Goal: Book appointment/travel/reservation

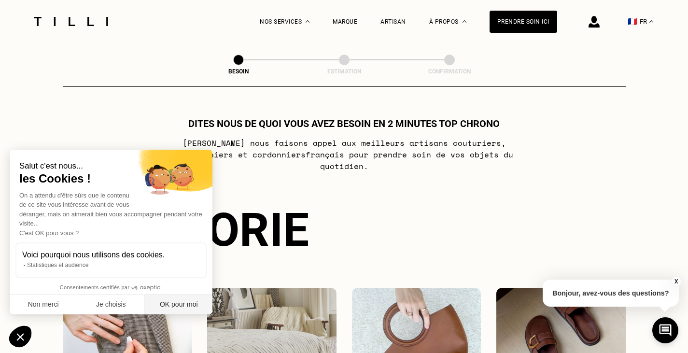
click at [179, 308] on button "OK pour moi" at bounding box center [179, 304] width 68 height 20
checkbox input "true"
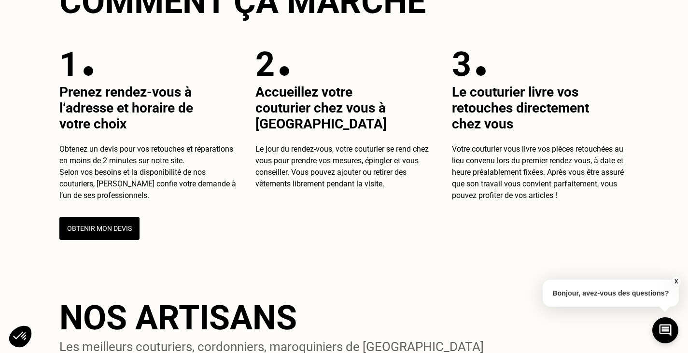
scroll to position [392, 0]
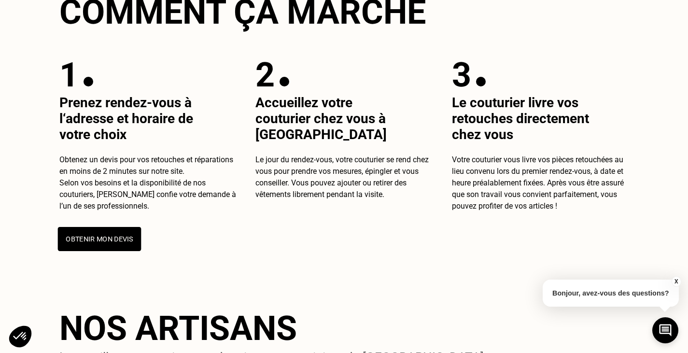
click at [86, 240] on button "Obtenir mon devis" at bounding box center [99, 239] width 84 height 24
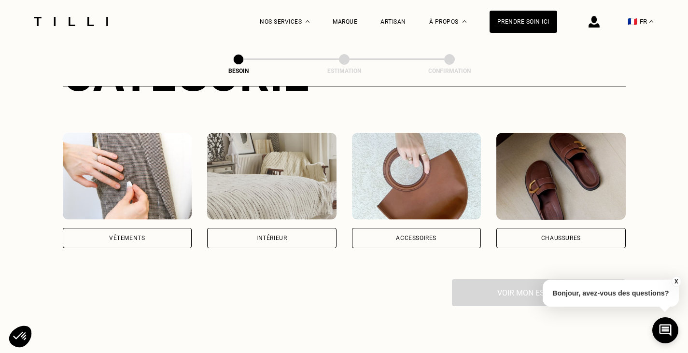
scroll to position [145, 0]
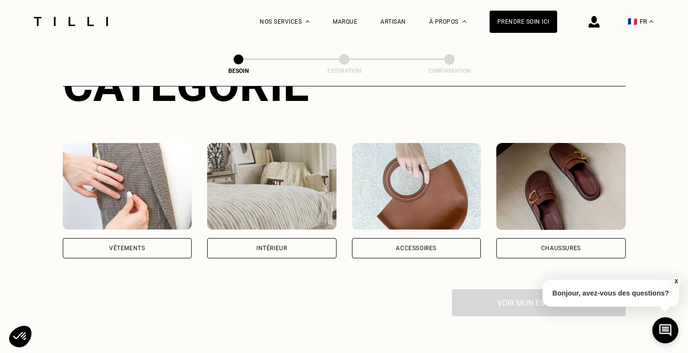
click at [126, 245] on div "Vêtements" at bounding box center [127, 248] width 36 height 6
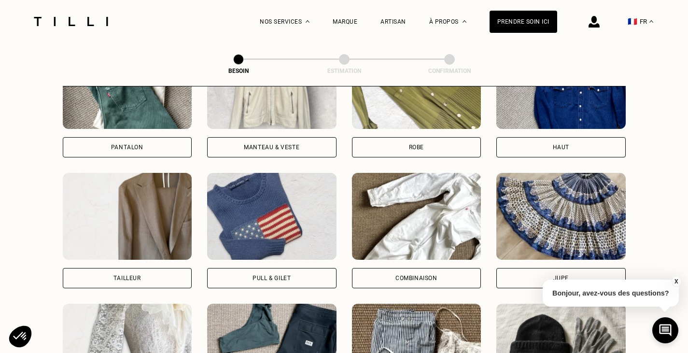
scroll to position [412, 0]
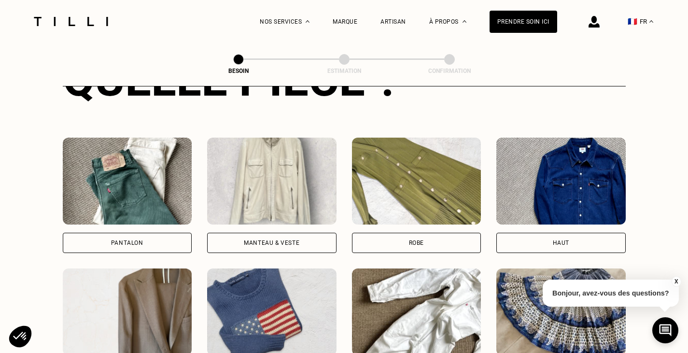
click at [263, 240] on div "Manteau & Veste" at bounding box center [272, 243] width 56 height 6
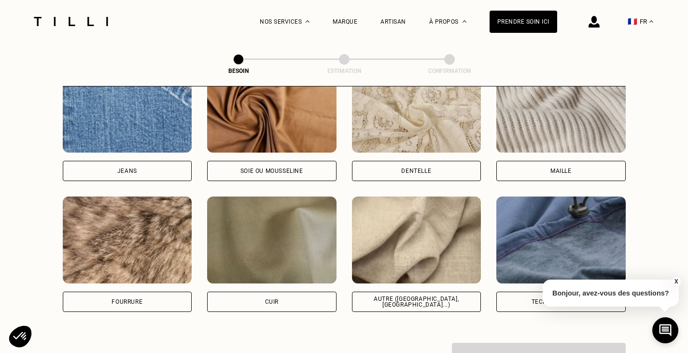
scroll to position [1082, 0]
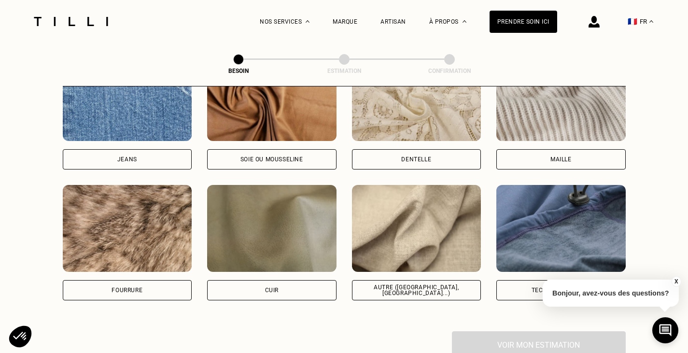
click at [429, 285] on div "Autre ([GEOGRAPHIC_DATA], [GEOGRAPHIC_DATA]...)" at bounding box center [416, 290] width 113 height 12
select select "FR"
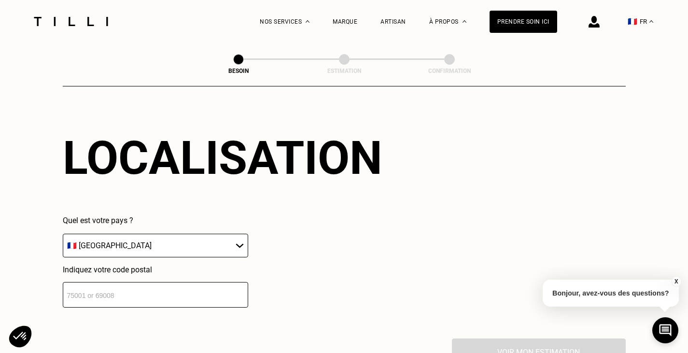
scroll to position [1347, 0]
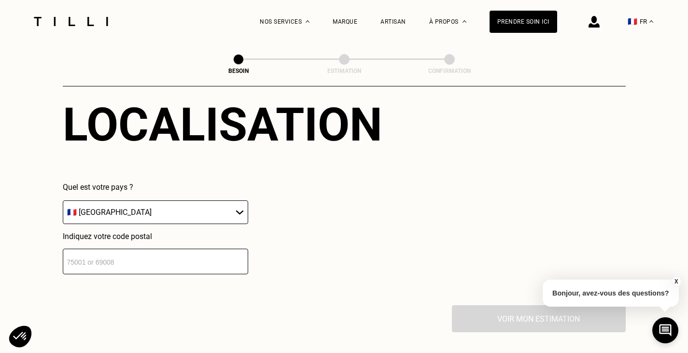
click at [155, 258] on input "number" at bounding box center [155, 262] width 185 height 26
type input "93500"
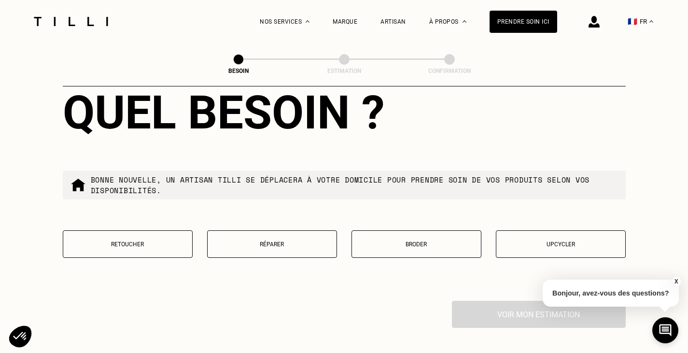
scroll to position [1635, 0]
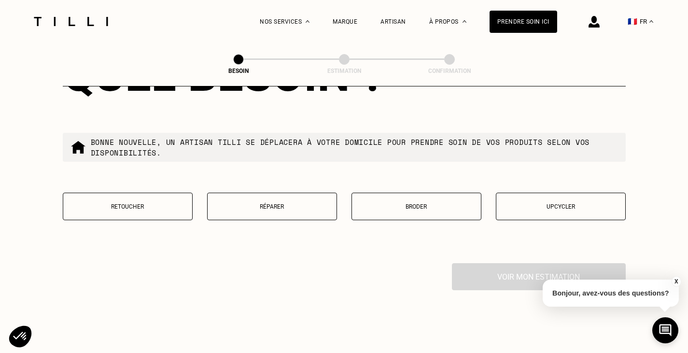
click at [297, 203] on p "Réparer" at bounding box center [271, 206] width 119 height 7
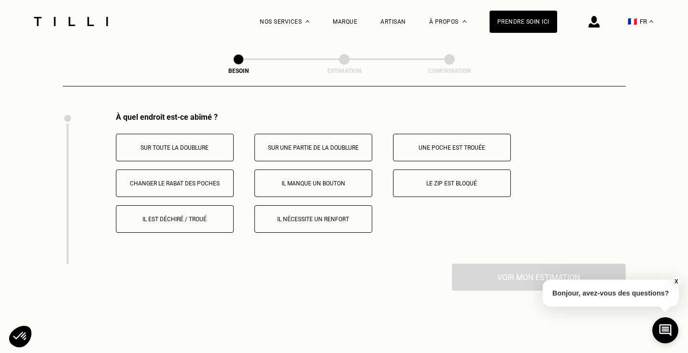
scroll to position [1787, 0]
click at [189, 221] on button "Il est déchiré / troué" at bounding box center [175, 218] width 118 height 28
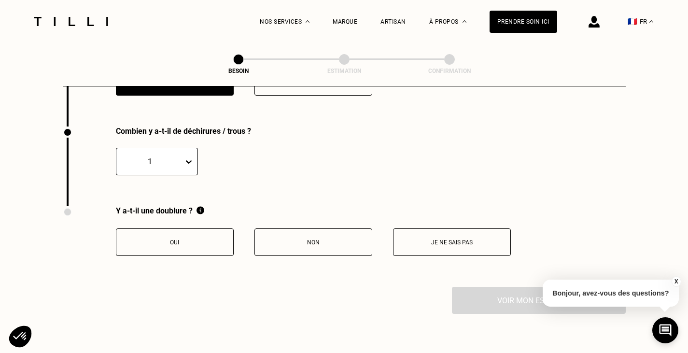
scroll to position [1938, 0]
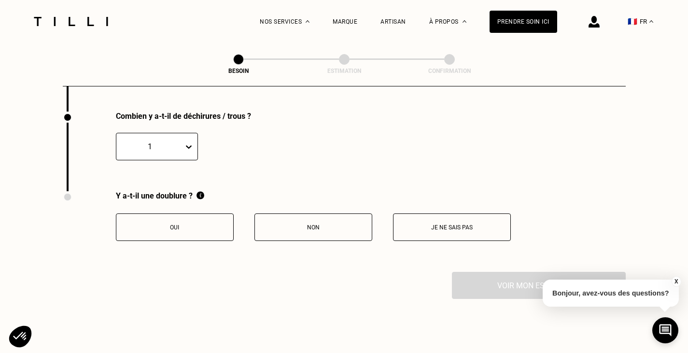
click at [205, 232] on button "Oui" at bounding box center [175, 227] width 118 height 28
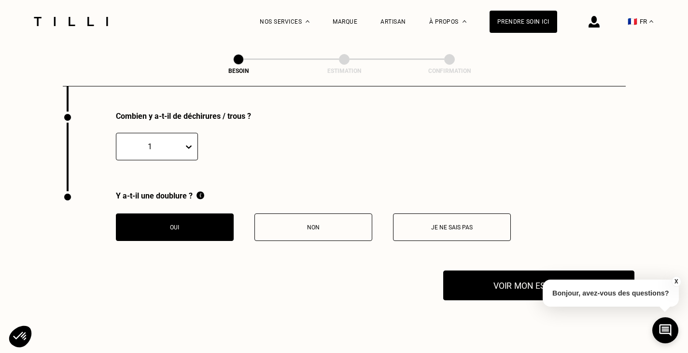
click at [502, 270] on button "Voir mon estimation" at bounding box center [538, 285] width 191 height 30
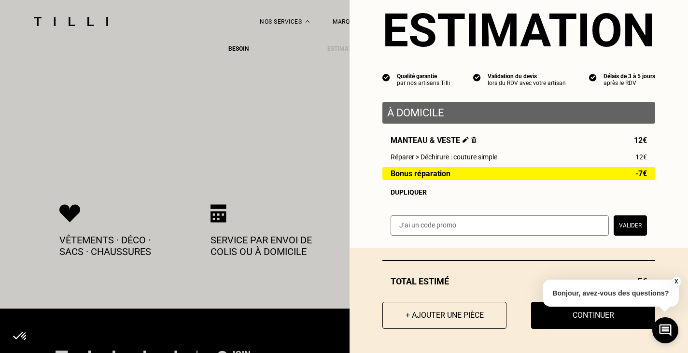
scroll to position [2227, 0]
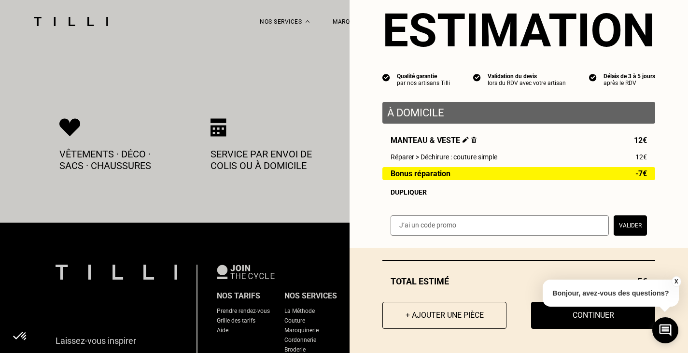
click at [674, 278] on button "X" at bounding box center [676, 281] width 10 height 11
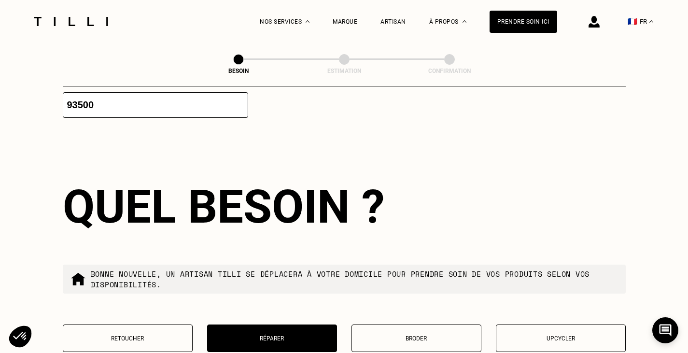
scroll to position [392, 0]
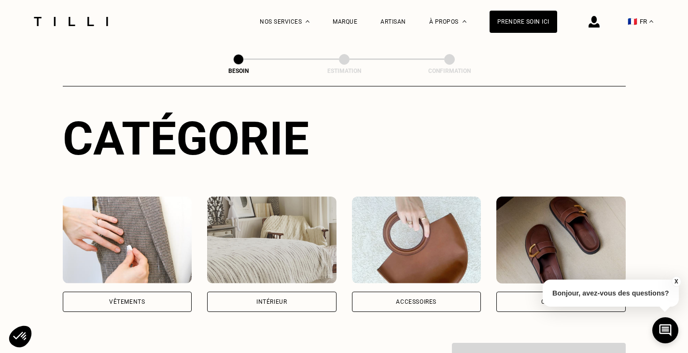
scroll to position [145, 0]
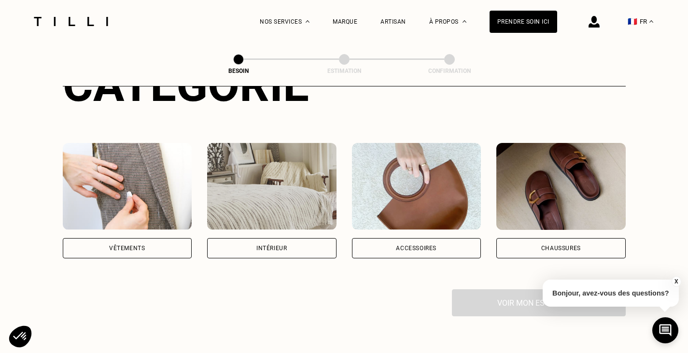
click at [151, 208] on img at bounding box center [127, 186] width 129 height 87
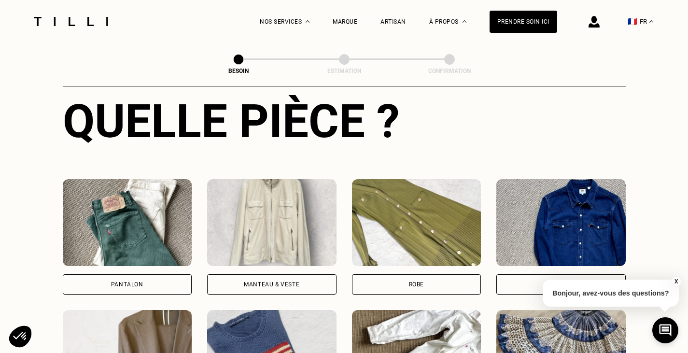
scroll to position [461, 0]
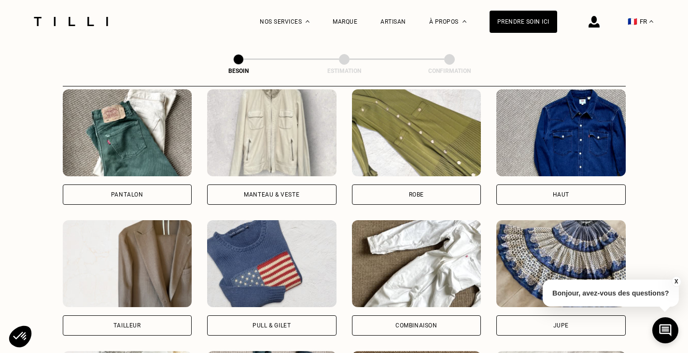
click at [288, 192] on div "Manteau & Veste" at bounding box center [272, 195] width 56 height 6
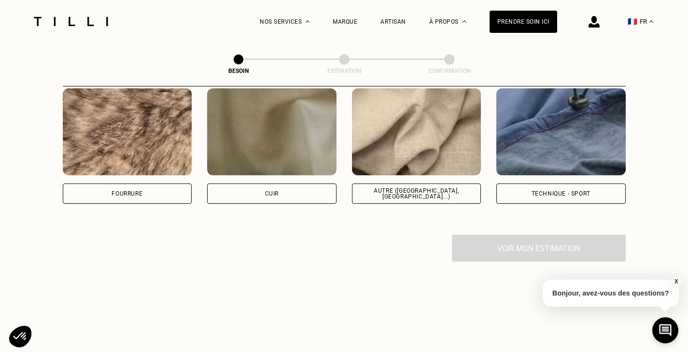
click at [443, 183] on div "Autre ([GEOGRAPHIC_DATA], [GEOGRAPHIC_DATA]...)" at bounding box center [416, 193] width 129 height 20
select select "FR"
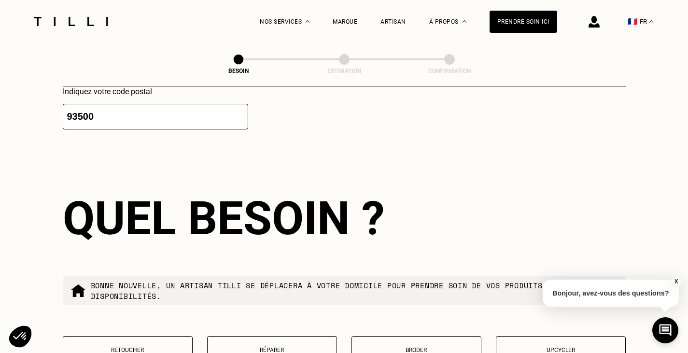
scroll to position [1685, 0]
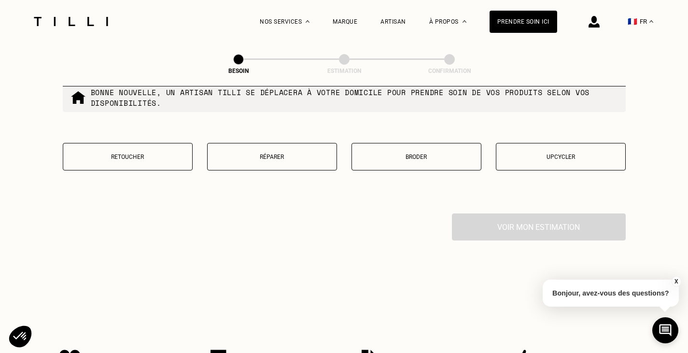
click at [166, 154] on p "Retoucher" at bounding box center [127, 157] width 119 height 7
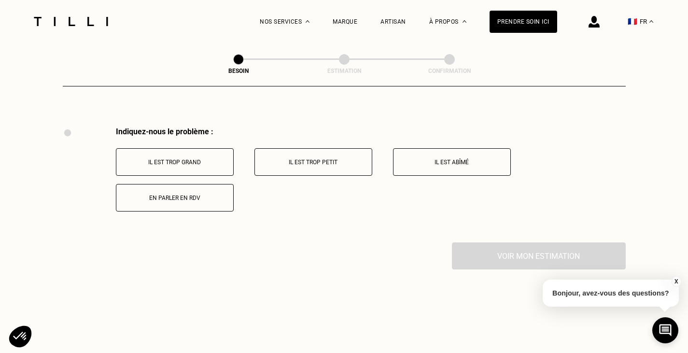
scroll to position [1738, 0]
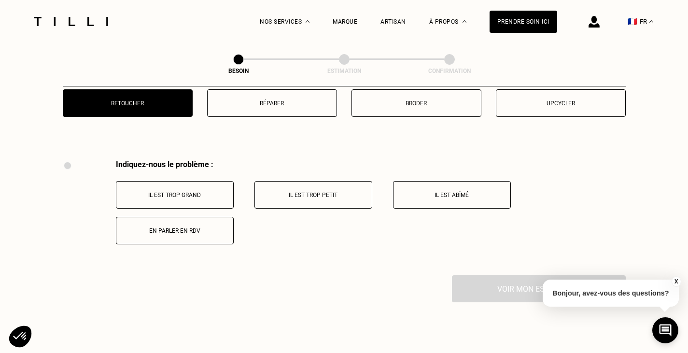
click at [265, 100] on p "Réparer" at bounding box center [271, 103] width 119 height 7
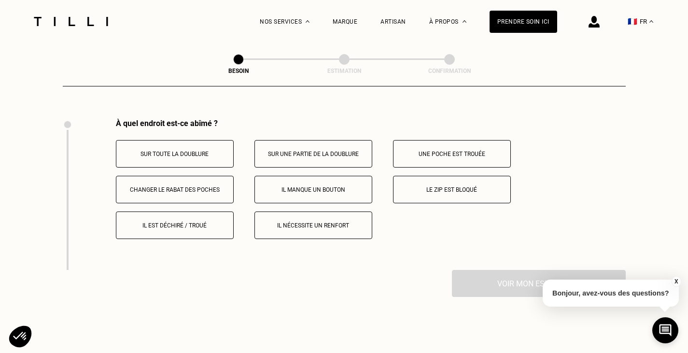
scroll to position [1787, 0]
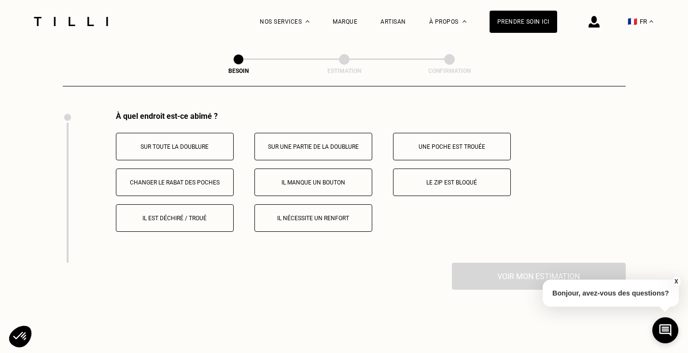
click at [210, 220] on button "Il est déchiré / troué" at bounding box center [175, 218] width 118 height 28
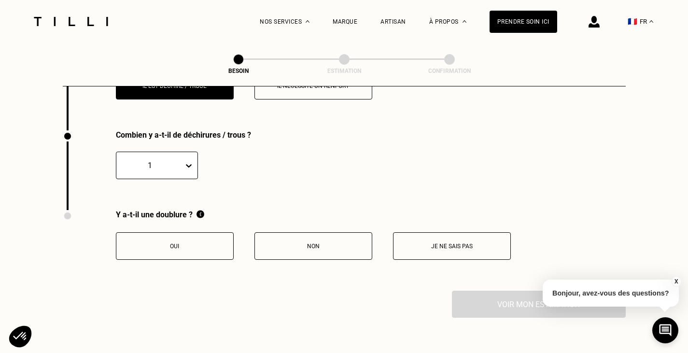
scroll to position [1938, 0]
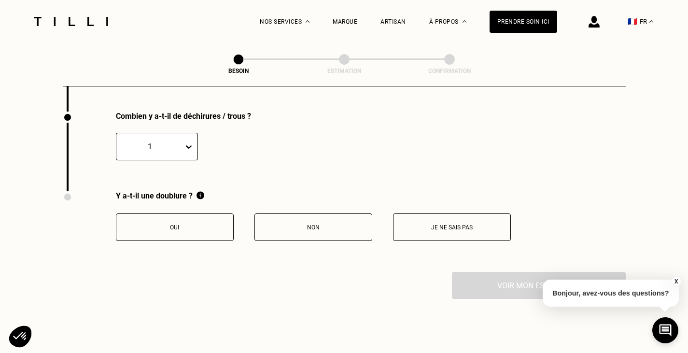
click at [217, 224] on p "Oui" at bounding box center [174, 227] width 107 height 7
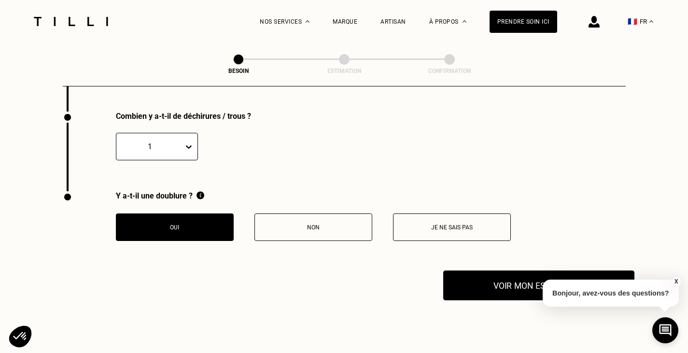
click at [493, 286] on button "Voir mon estimation" at bounding box center [538, 285] width 191 height 30
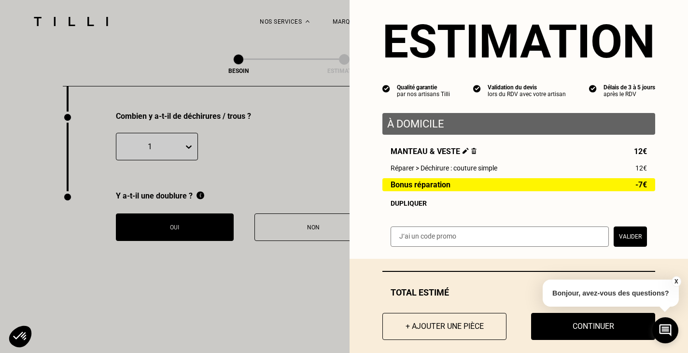
scroll to position [30, 0]
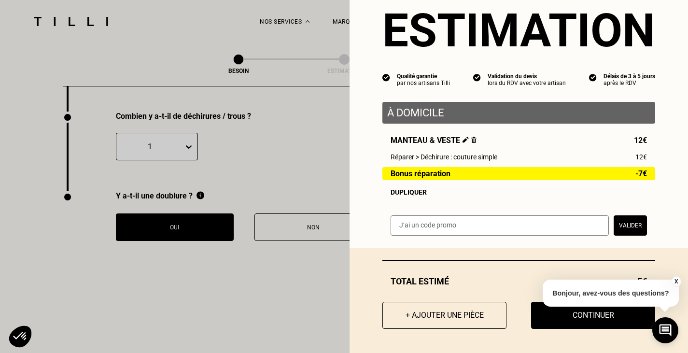
click at [630, 226] on button "Valider" at bounding box center [630, 225] width 33 height 20
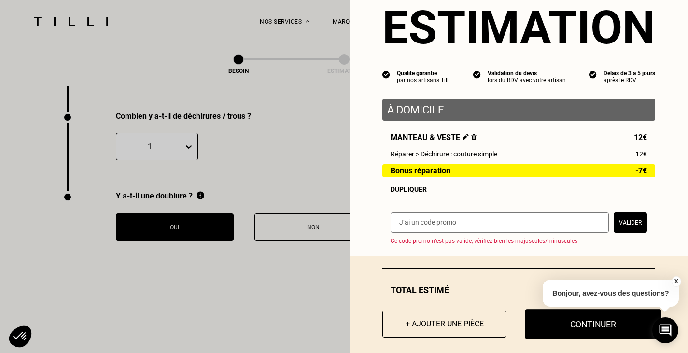
scroll to position [42, 0]
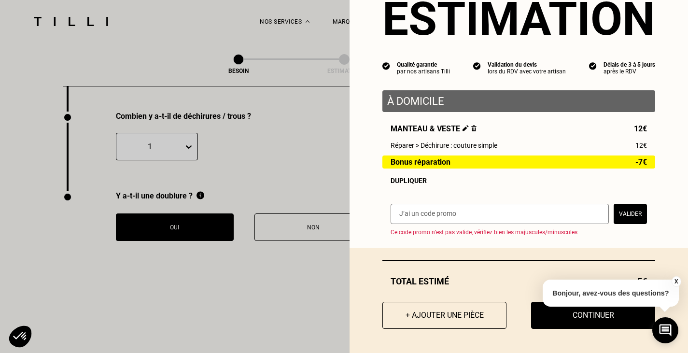
click at [674, 281] on button "X" at bounding box center [676, 281] width 10 height 11
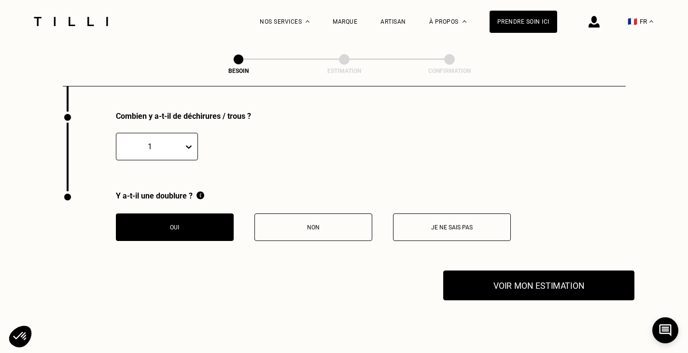
click at [551, 286] on button "Voir mon estimation" at bounding box center [538, 285] width 191 height 30
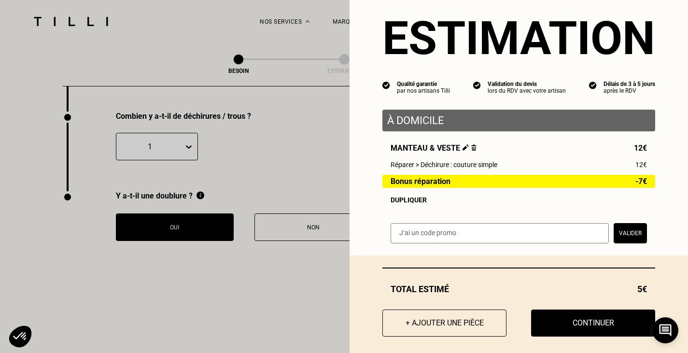
scroll to position [30, 0]
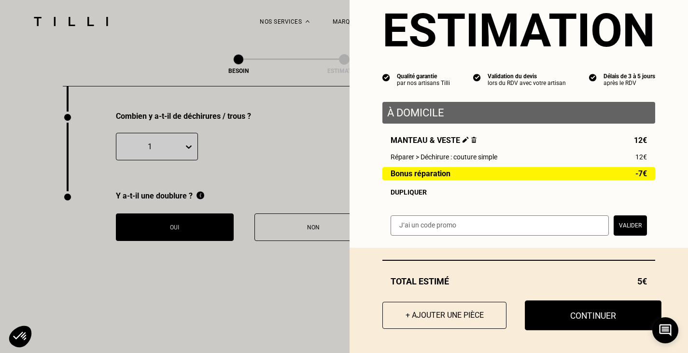
click at [569, 308] on button "Continuer" at bounding box center [593, 315] width 137 height 30
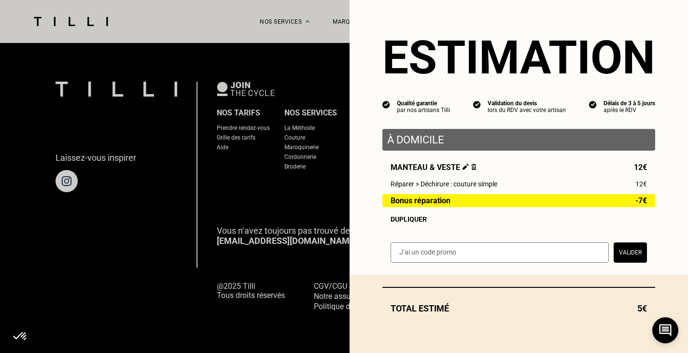
scroll to position [625, 0]
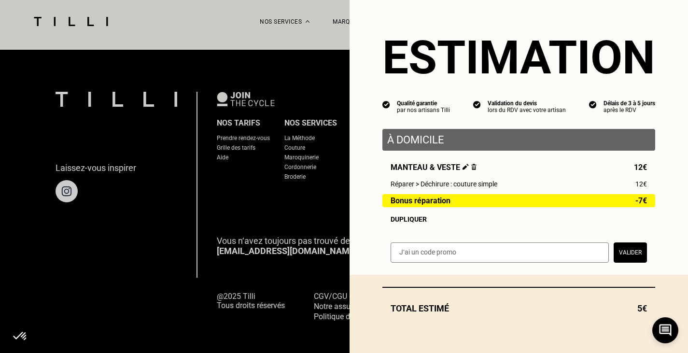
select select "FR"
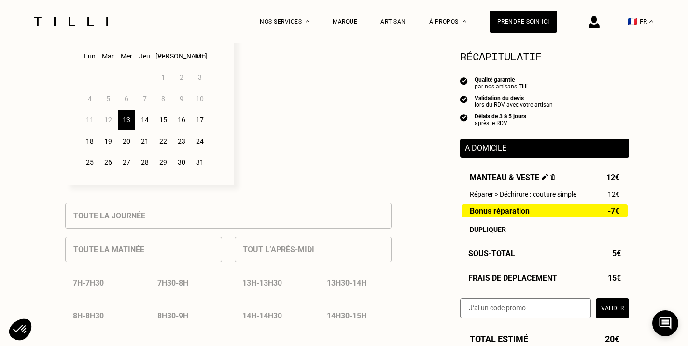
scroll to position [241, 0]
